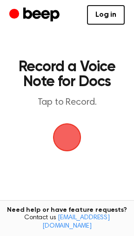
click at [68, 135] on span "button" at bounding box center [67, 137] width 26 height 26
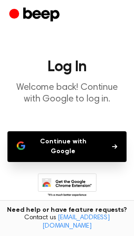
click at [88, 143] on button "Continue with Google" at bounding box center [66, 146] width 119 height 31
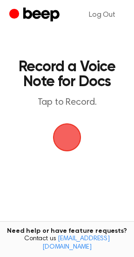
click at [68, 138] on span "button" at bounding box center [67, 137] width 26 height 26
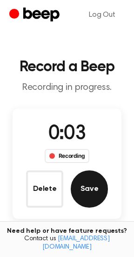
click at [96, 191] on button "Save" at bounding box center [89, 189] width 37 height 37
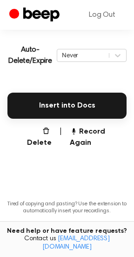
scroll to position [191, 0]
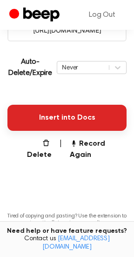
click at [93, 109] on button "Insert into Docs" at bounding box center [66, 118] width 119 height 26
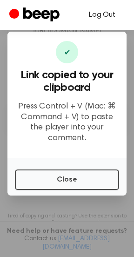
click at [97, 17] on link "Log Out" at bounding box center [102, 15] width 45 height 22
